Goal: Navigation & Orientation: Find specific page/section

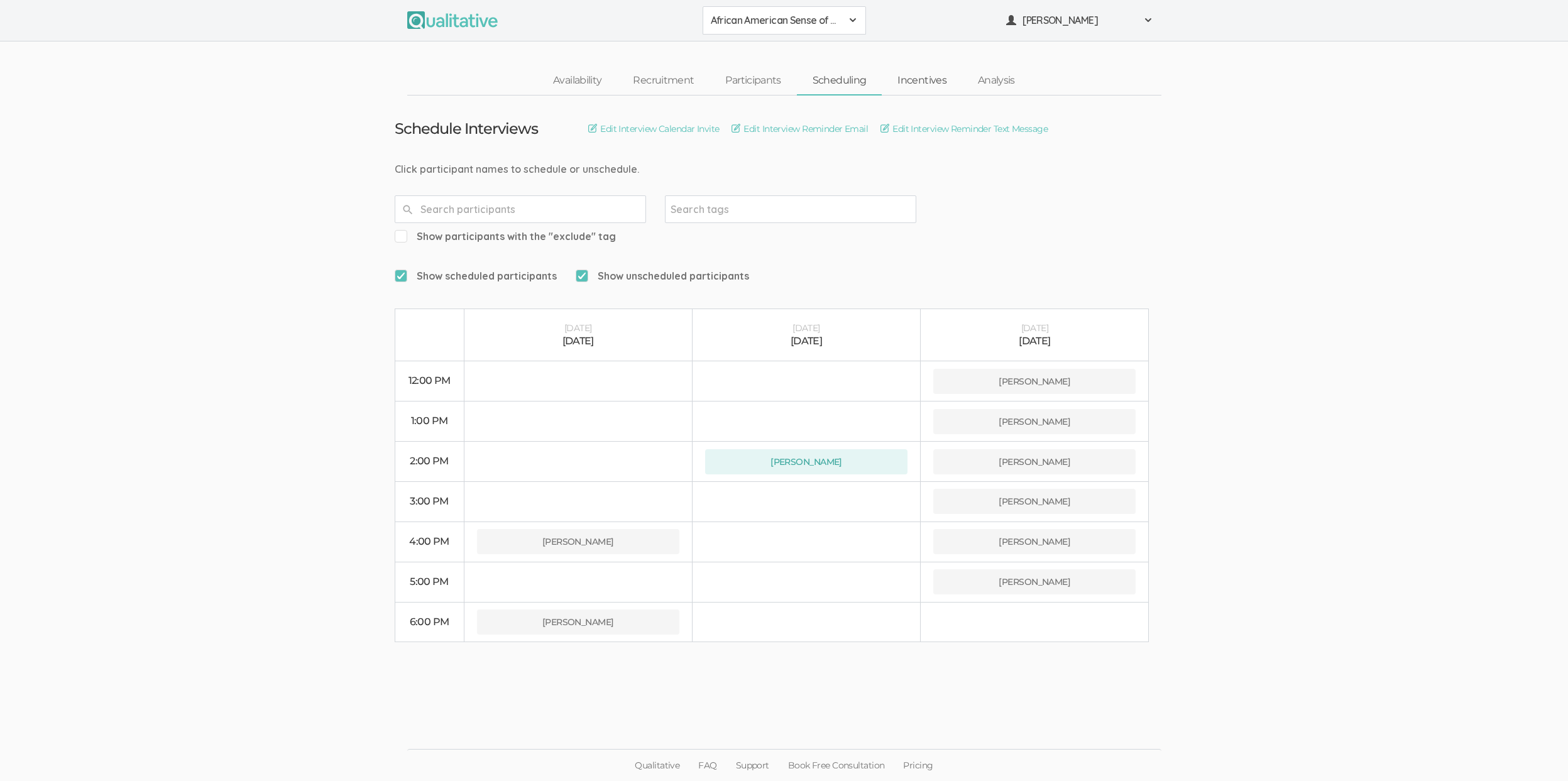
click at [900, 80] on link "Incentives" at bounding box center [922, 81] width 81 height 27
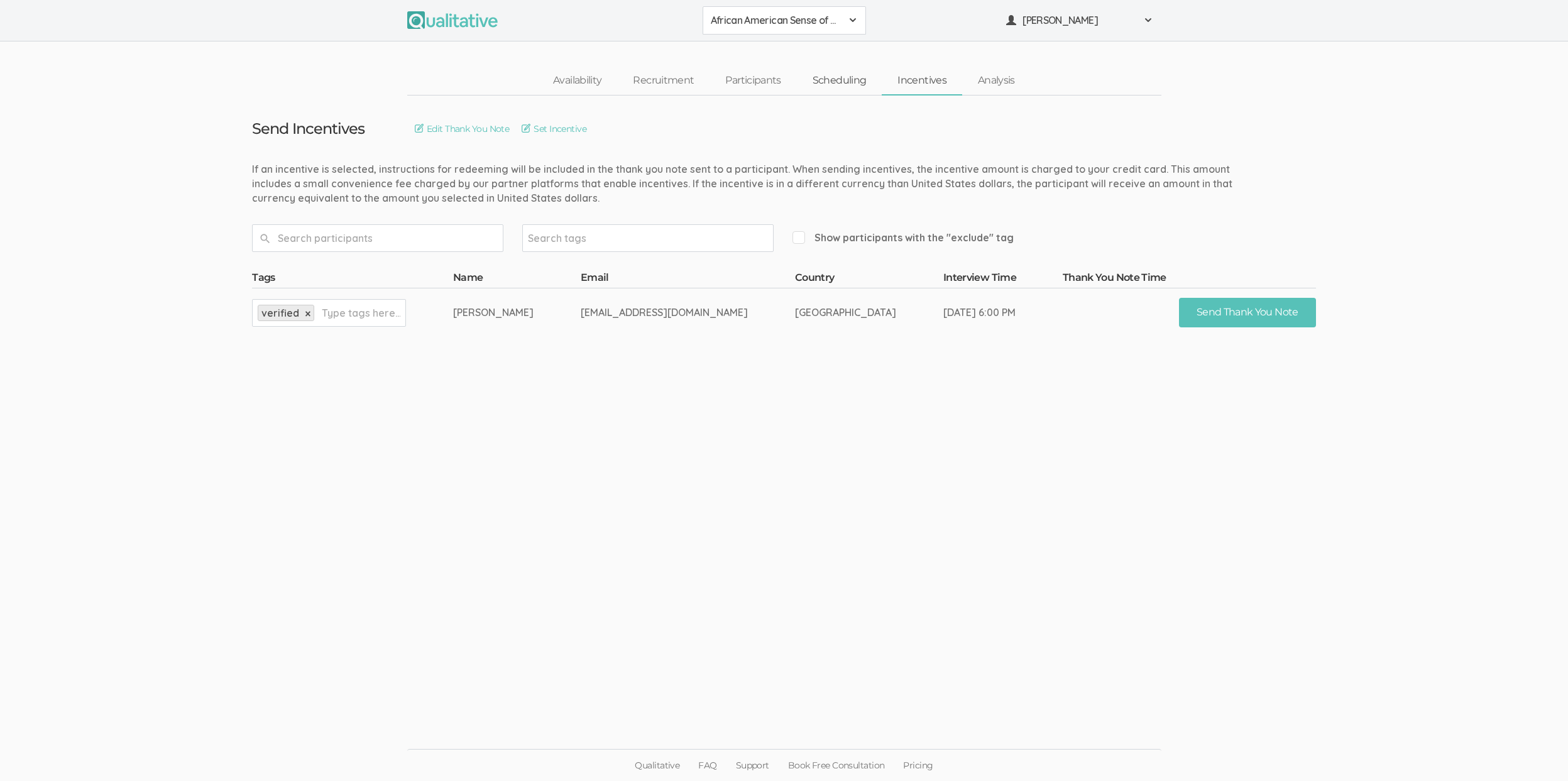
click at [835, 71] on link "Scheduling" at bounding box center [840, 81] width 86 height 27
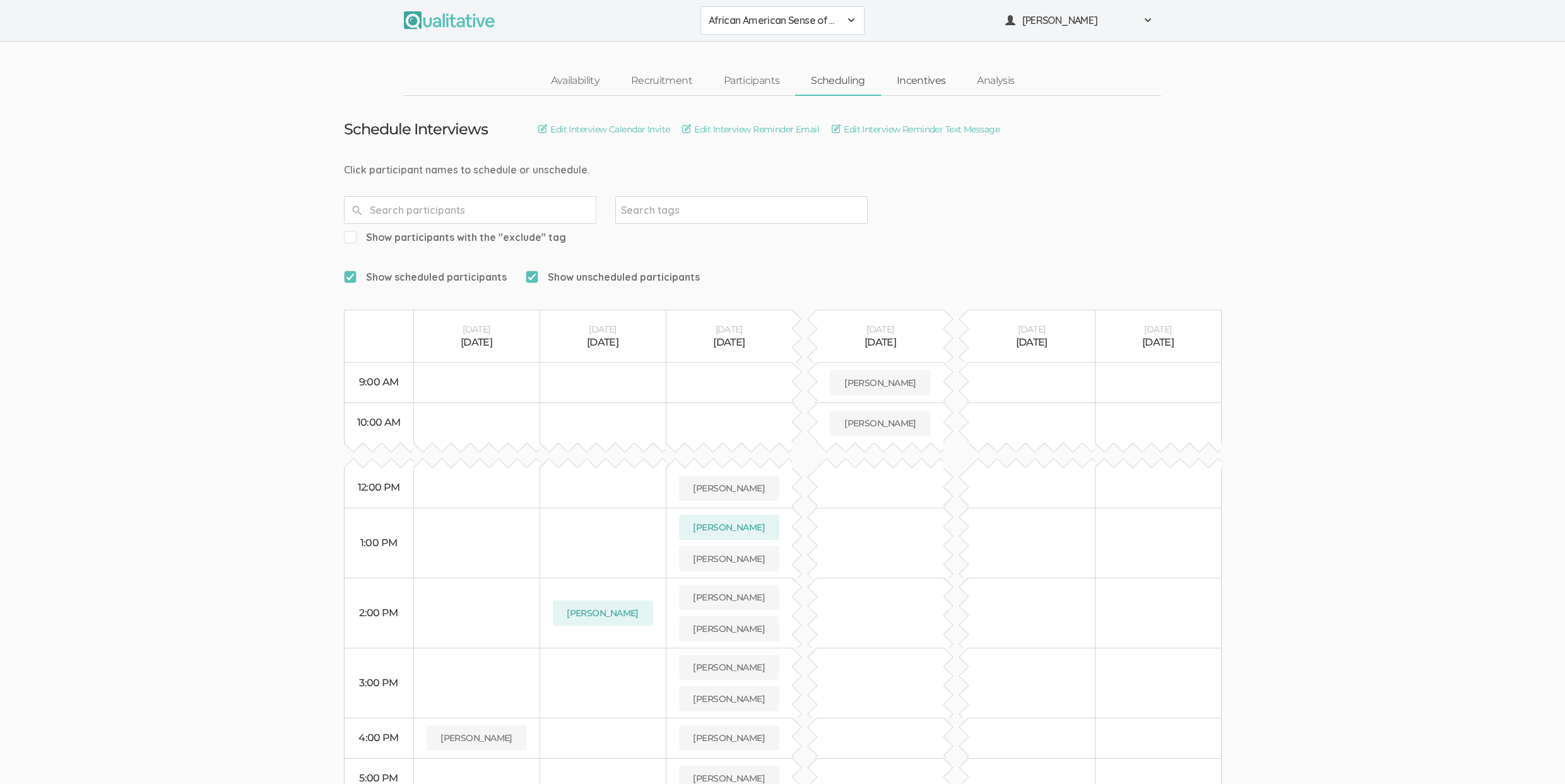
click at [912, 79] on link "Incentives" at bounding box center [921, 81] width 81 height 27
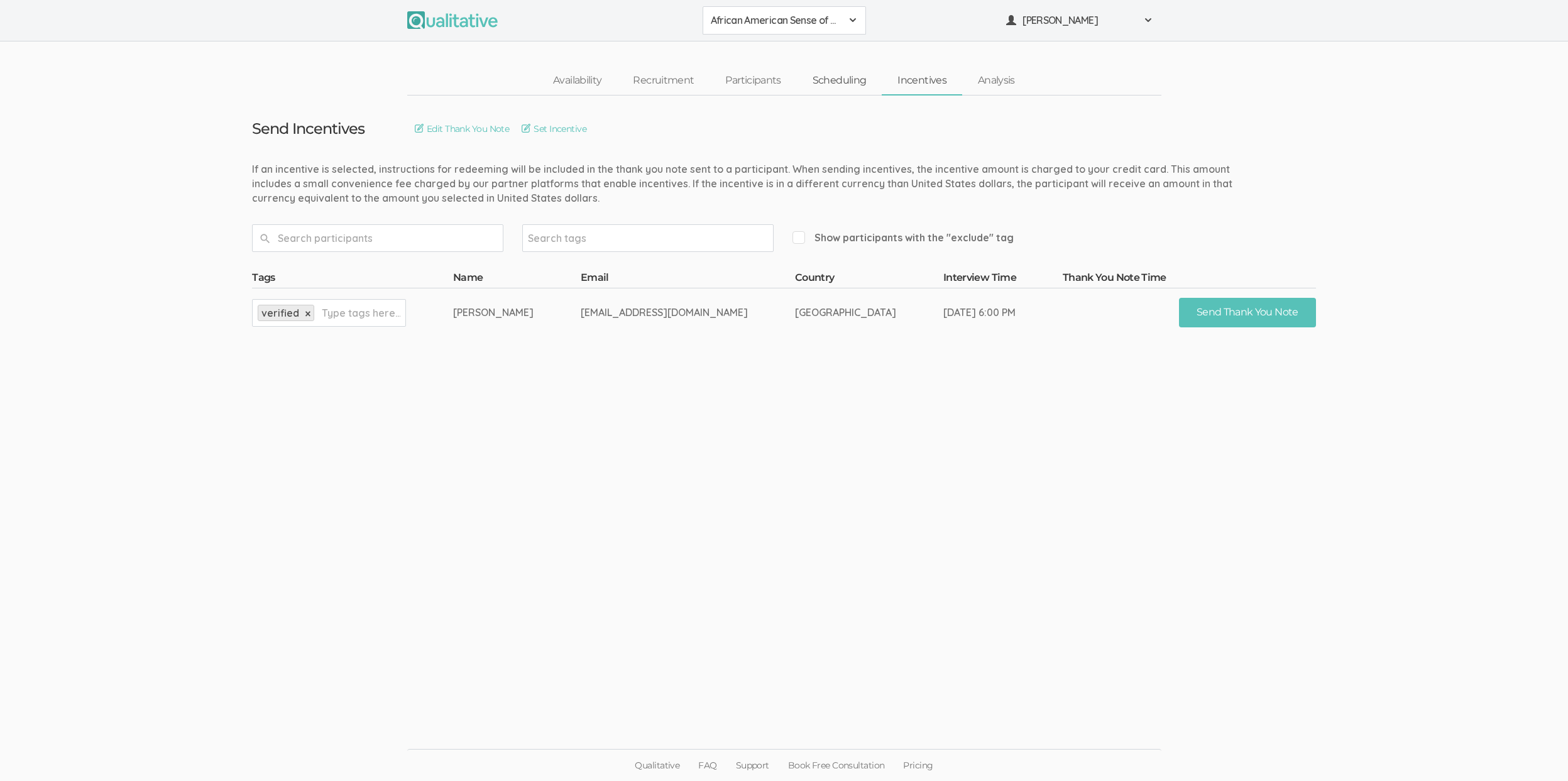
click at [848, 81] on link "Scheduling" at bounding box center [840, 81] width 86 height 27
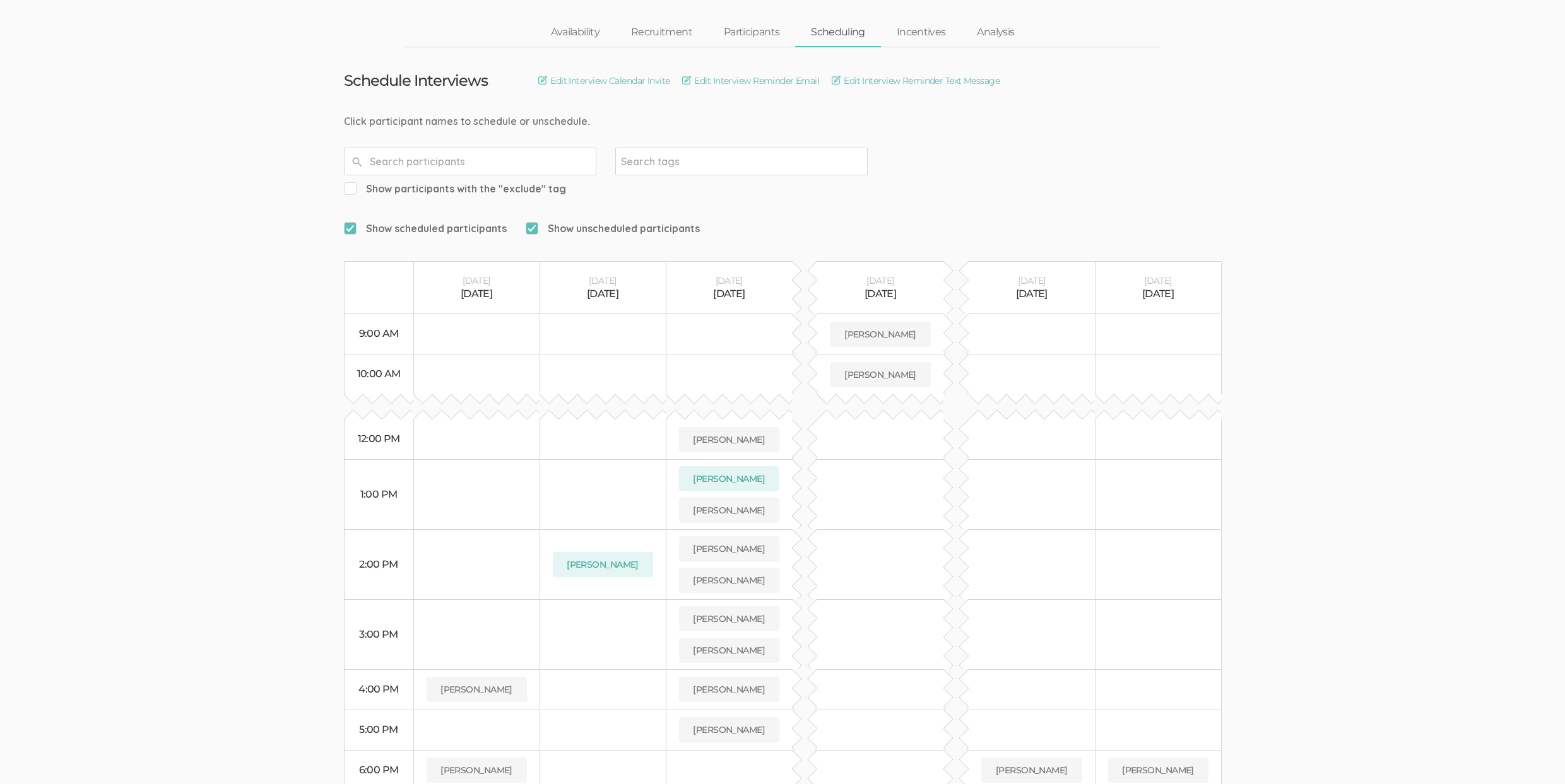
scroll to position [120, 0]
